Goal: Task Accomplishment & Management: Manage account settings

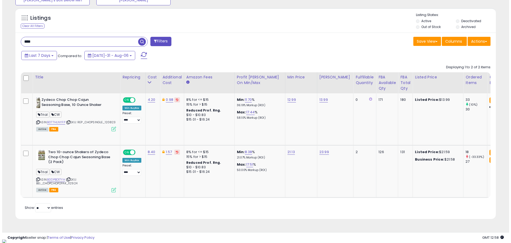
scroll to position [109, 279]
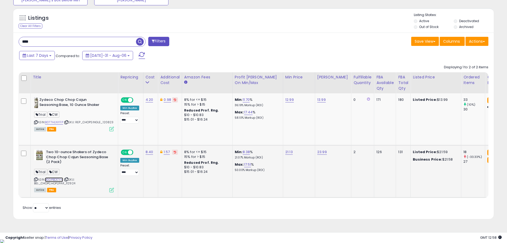
click at [55, 178] on link "B0DPBD17YH" at bounding box center [54, 179] width 18 height 5
click at [111, 188] on icon at bounding box center [111, 189] width 5 height 5
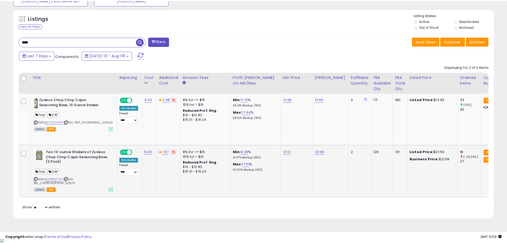
scroll to position [109, 281]
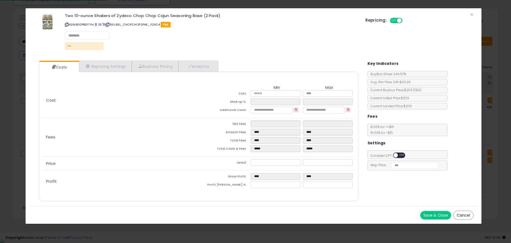
select select "******"
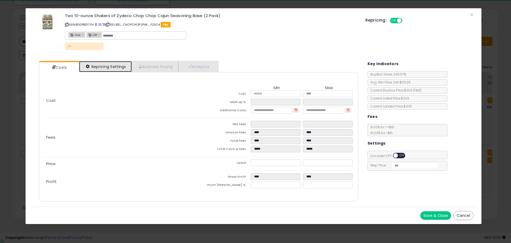
click at [122, 67] on link "Repricing Settings" at bounding box center [105, 66] width 53 height 11
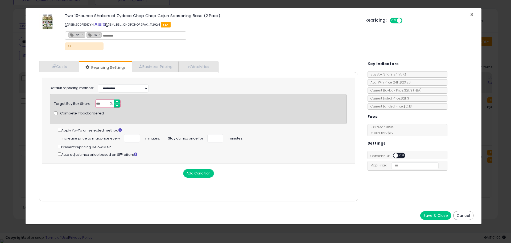
click at [472, 13] on span "×" at bounding box center [471, 15] width 3 height 8
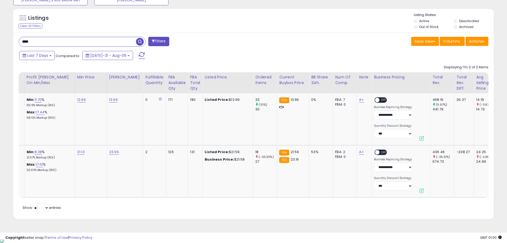
scroll to position [0, 0]
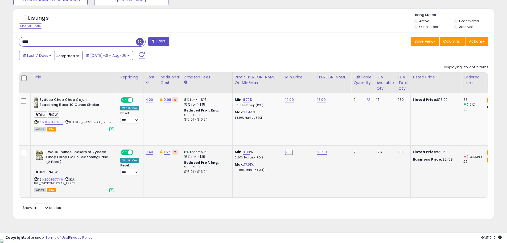
click at [289, 102] on link "21.13" at bounding box center [289, 99] width 9 height 5
click at [296, 138] on span at bounding box center [294, 138] width 3 height 3
type input "*****"
click button "submit" at bounding box center [304, 138] width 9 height 8
